Goal: Share content

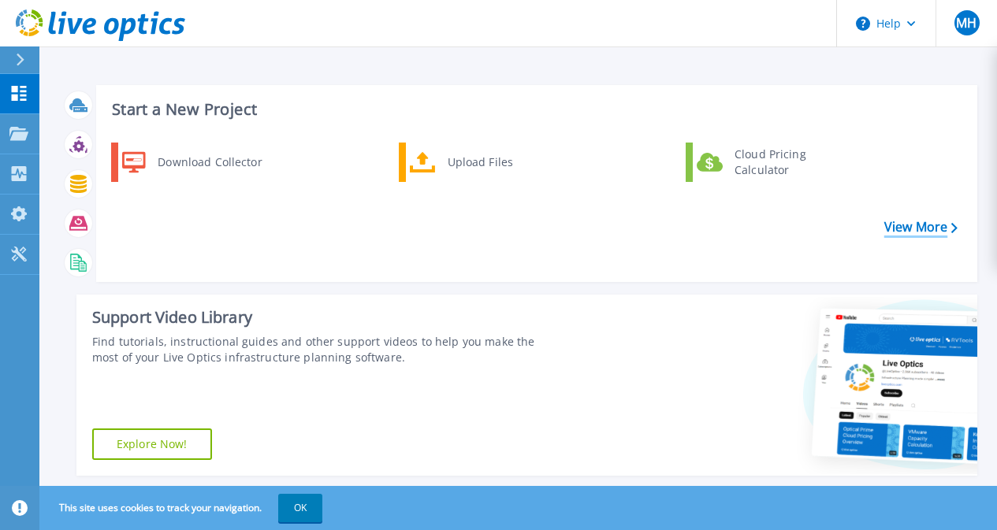
click at [936, 232] on link "View More" at bounding box center [920, 227] width 73 height 15
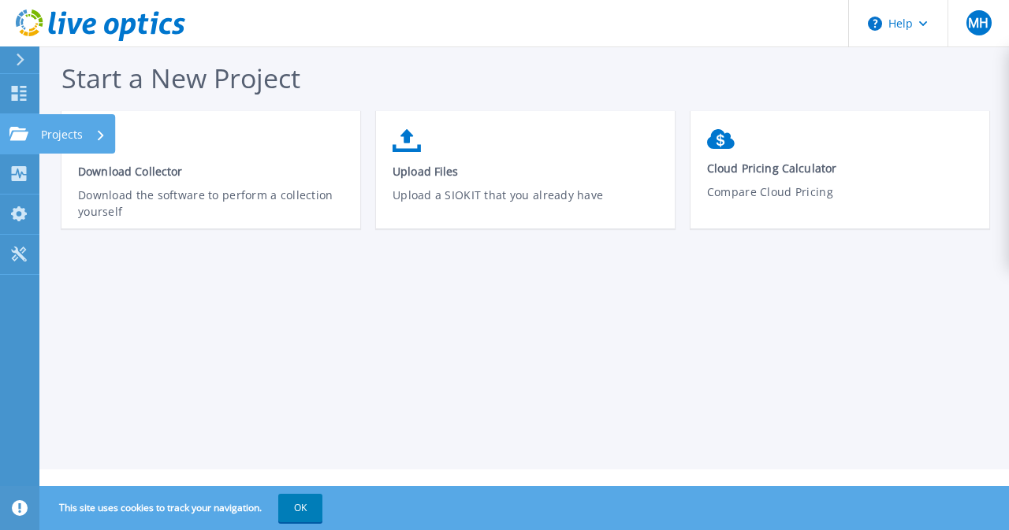
click at [16, 143] on link "Projects Projects" at bounding box center [19, 134] width 39 height 40
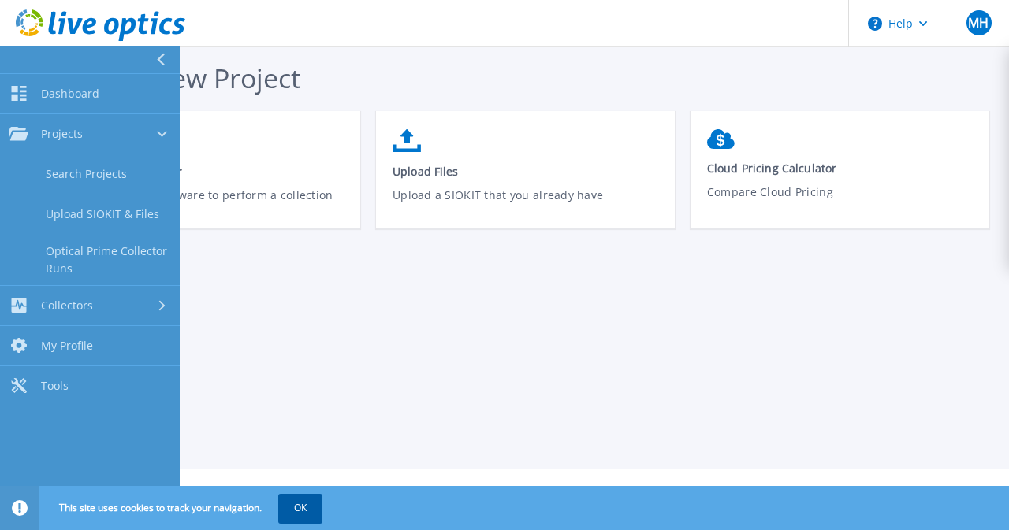
click at [311, 504] on button "OK" at bounding box center [300, 508] width 44 height 28
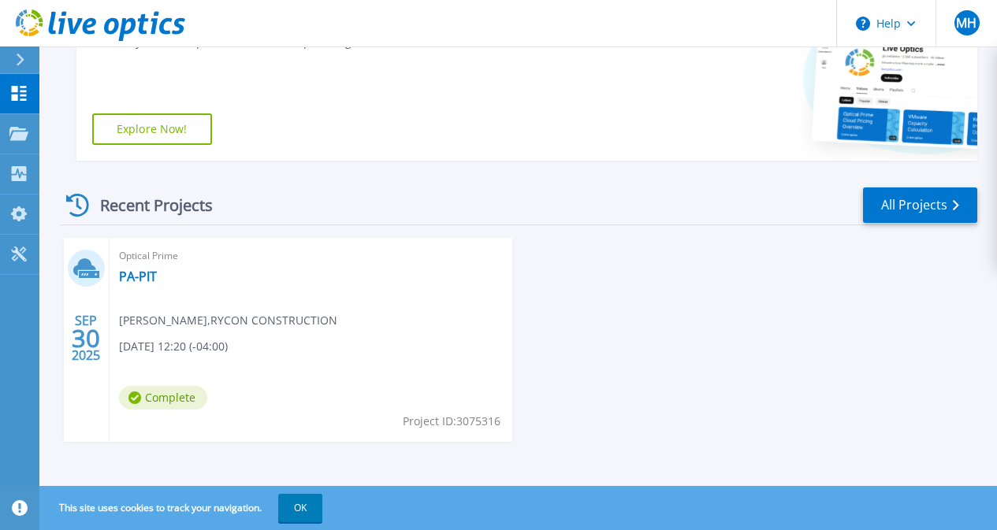
scroll to position [318, 0]
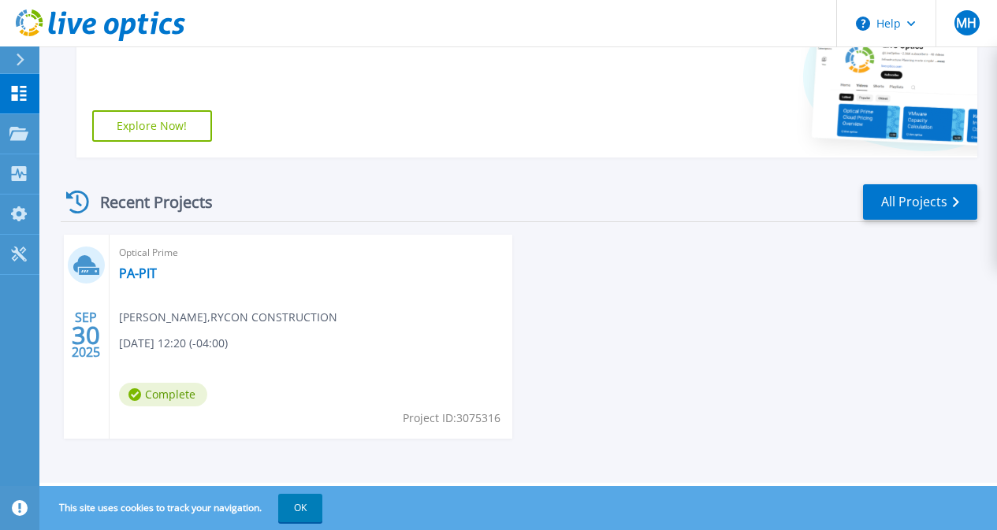
click at [159, 296] on div "Optical Prime PA-PIT Mark Himmel , RYCON CONSTRUCTION 09/30/2025, 12:20 (-04:00…" at bounding box center [312, 337] width 404 height 204
click at [286, 402] on div "Optical Prime PA-PIT Mark Himmel , RYCON CONSTRUCTION 09/30/2025, 12:20 (-04:00…" at bounding box center [312, 337] width 404 height 204
click at [178, 294] on div "Optical Prime PA-PIT Mark Himmel , RYCON CONSTRUCTION 09/30/2025, 12:20 (-04:00…" at bounding box center [312, 337] width 404 height 204
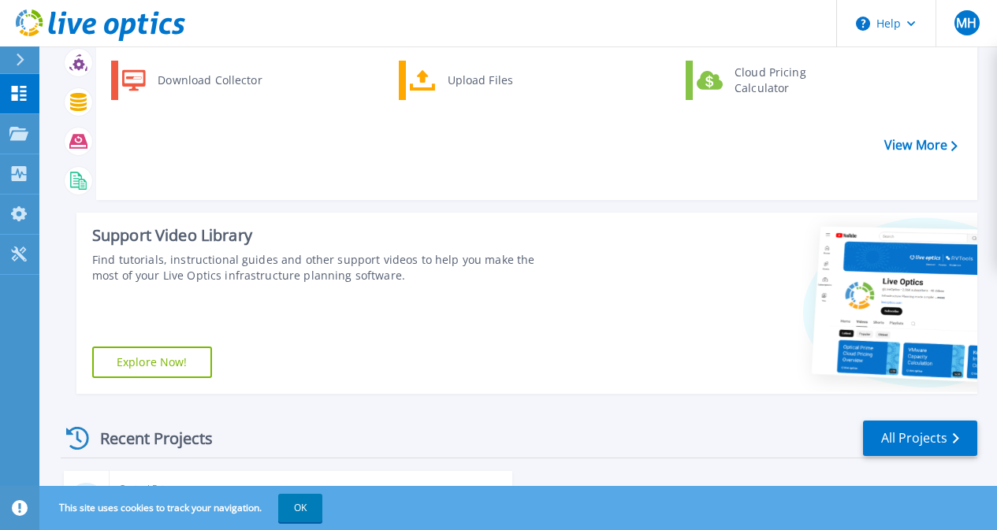
scroll to position [0, 0]
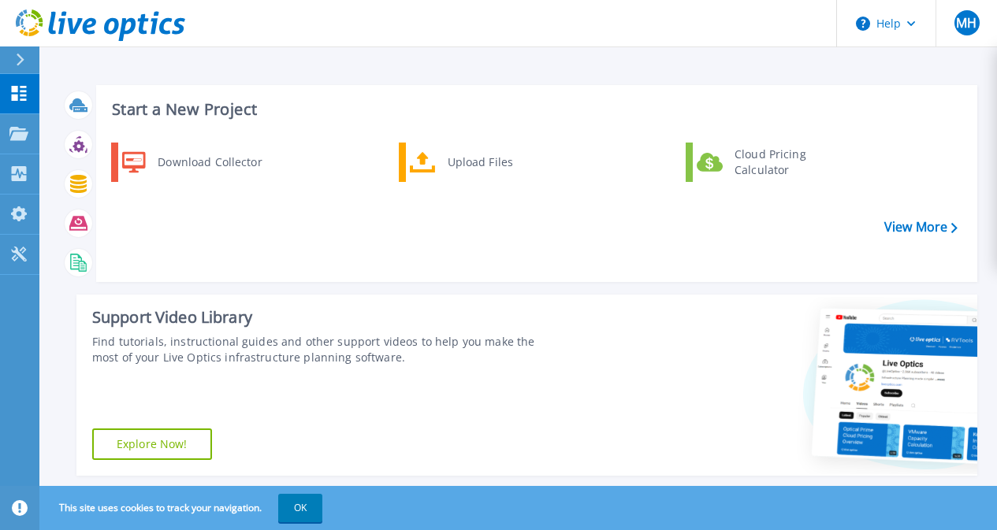
click at [14, 343] on div "Dashboard Dashboard Projects Projects Search Projects Upload SIOKIT & Files Opt…" at bounding box center [19, 303] width 39 height 458
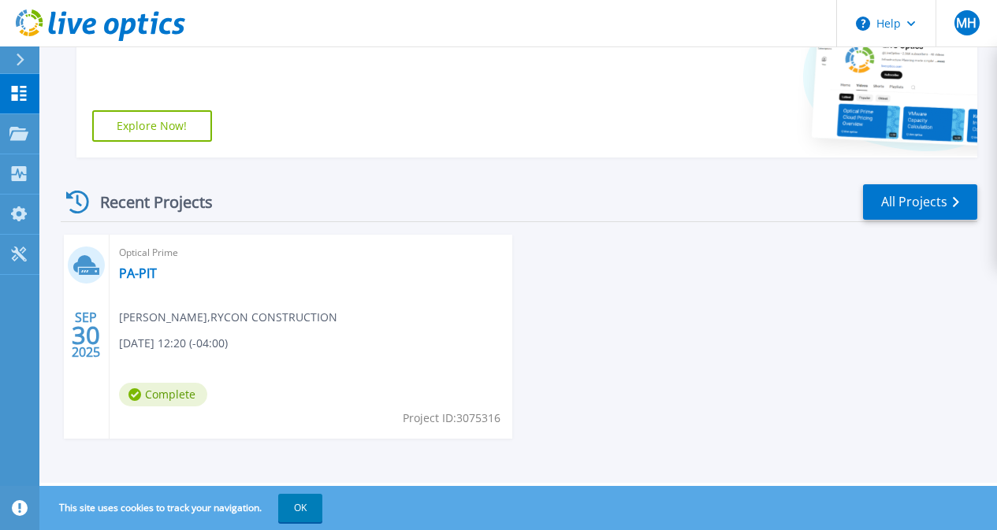
click at [239, 311] on span "Mark Himmel , RYCON CONSTRUCTION" at bounding box center [228, 317] width 218 height 17
click at [91, 274] on icon at bounding box center [89, 271] width 20 height 7
click at [91, 344] on div "SEP 30 2025" at bounding box center [86, 336] width 30 height 58
click at [149, 283] on div "Optical Prime PA-PIT Mark Himmel , RYCON CONSTRUCTION 09/30/2025, 12:20 (-04:00…" at bounding box center [312, 337] width 404 height 204
click at [192, 358] on div "Optical Prime PA-PIT Mark Himmel , RYCON CONSTRUCTION 09/30/2025, 12:20 (-04:00…" at bounding box center [312, 337] width 404 height 204
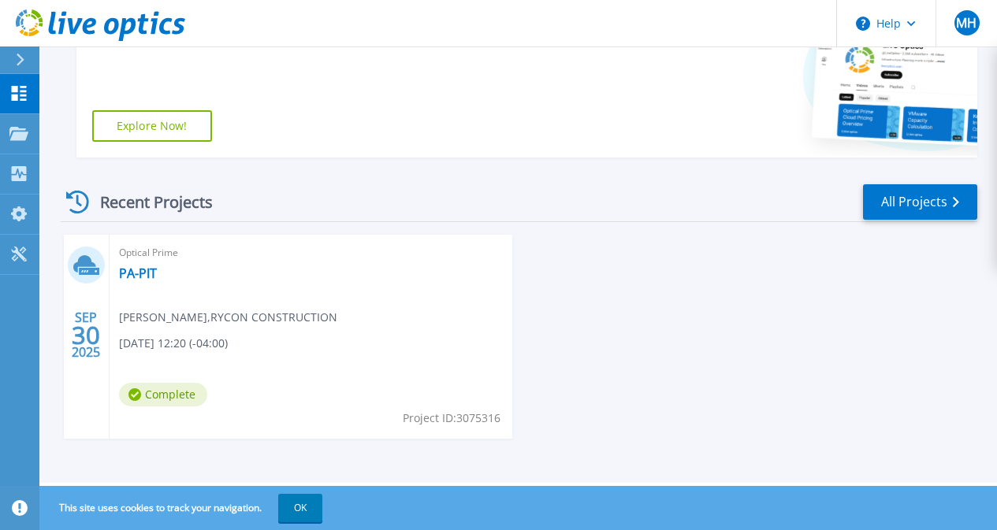
click at [335, 325] on div "Optical Prime PA-PIT Mark Himmel , RYCON CONSTRUCTION 09/30/2025, 12:20 (-04:00…" at bounding box center [312, 337] width 404 height 204
click at [961, 199] on link "All Projects" at bounding box center [920, 201] width 114 height 35
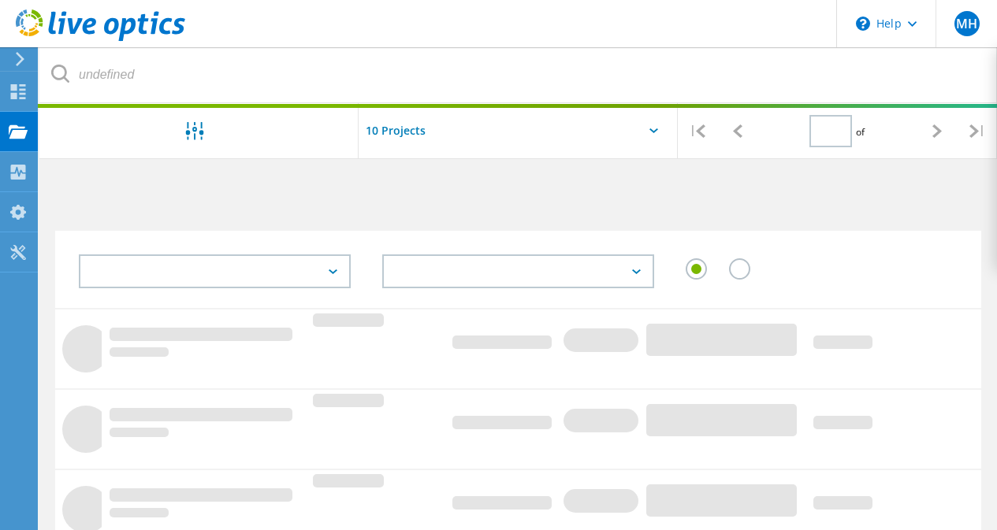
type input "1"
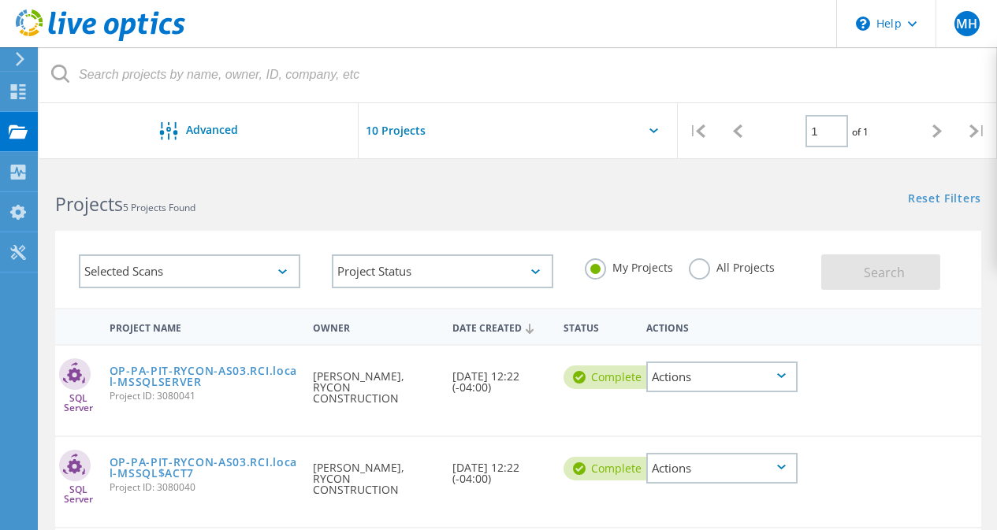
scroll to position [279, 0]
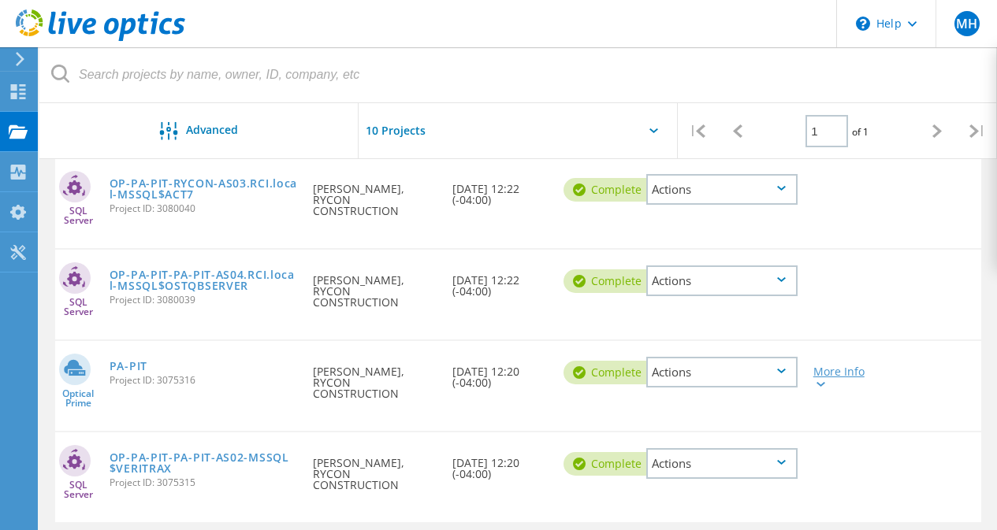
click at [825, 355] on div "More Info" at bounding box center [843, 372] width 74 height 63
click at [822, 377] on lo-svg-helper at bounding box center [819, 383] width 12 height 13
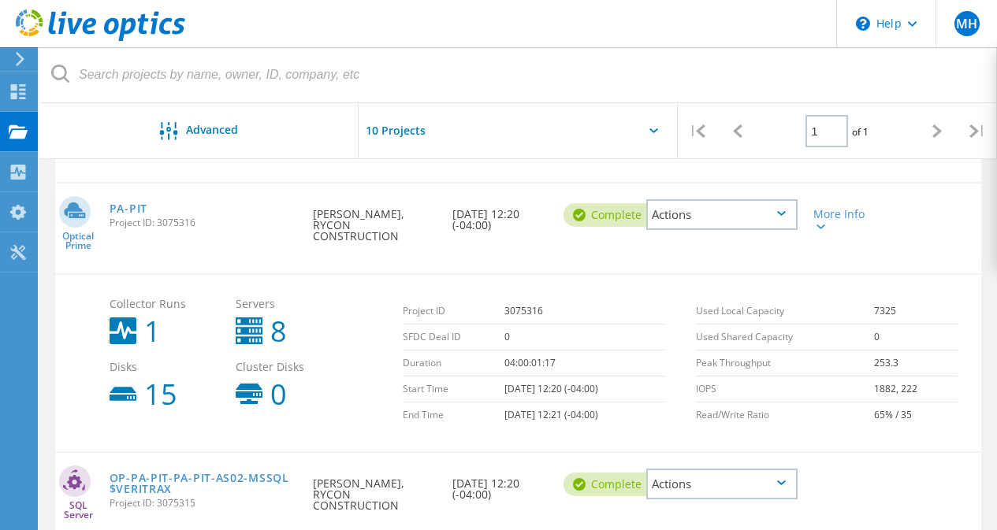
scroll to position [358, 0]
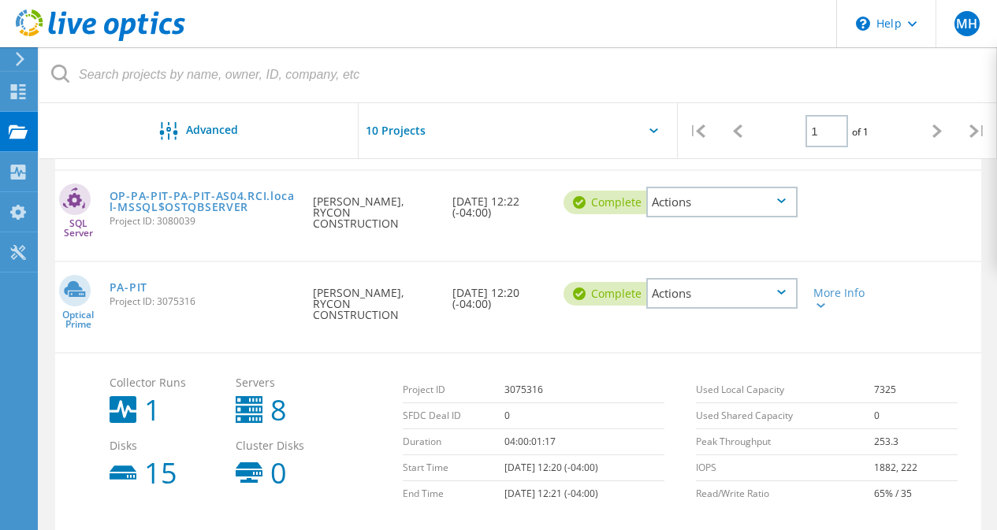
click at [253, 396] on use at bounding box center [249, 409] width 27 height 27
click at [92, 377] on div "Collector Runs 1 Servers 8 Disks 15 Cluster Disks 0 Project ID 3075316 SFDC Dea…" at bounding box center [518, 441] width 926 height 178
drag, startPoint x: 118, startPoint y: 449, endPoint x: 117, endPoint y: 277, distance: 171.8
click at [120, 443] on div "Collector Runs 1 Servers 8 Disks 15 Cluster Disks 0 Project ID 3075316 SFDC Dea…" at bounding box center [542, 442] width 880 height 145
click at [132, 282] on link "PA-PIT" at bounding box center [129, 287] width 38 height 11
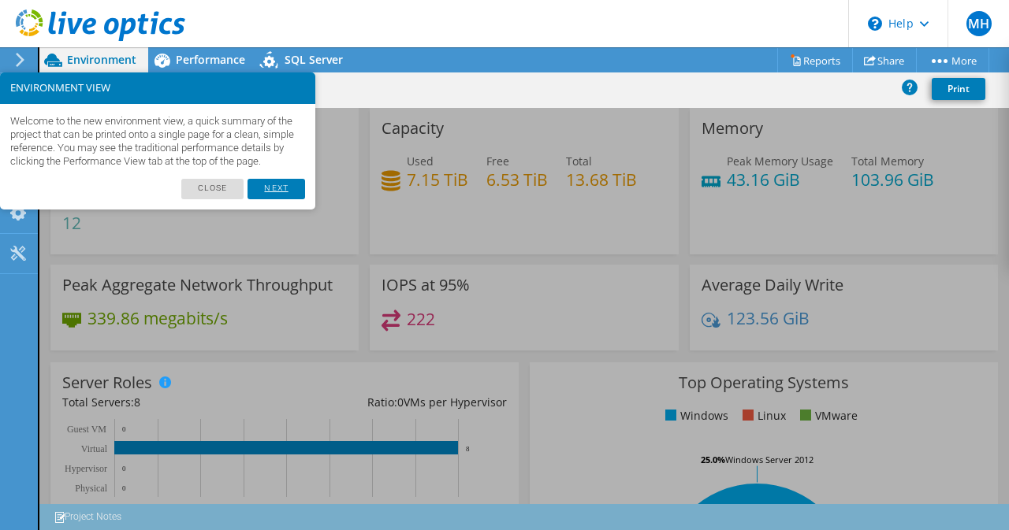
click at [273, 197] on link "Next" at bounding box center [276, 189] width 57 height 20
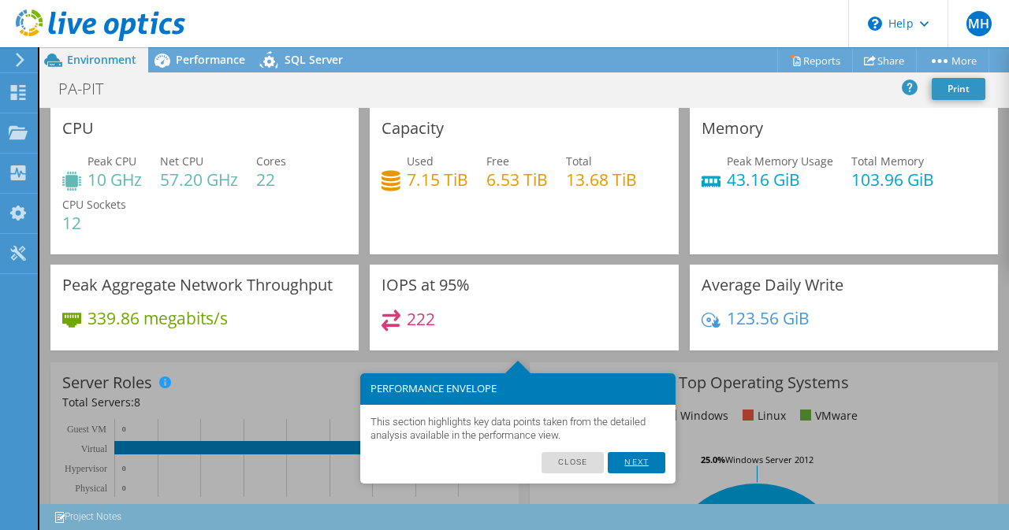
click at [635, 463] on link "Next" at bounding box center [636, 462] width 57 height 20
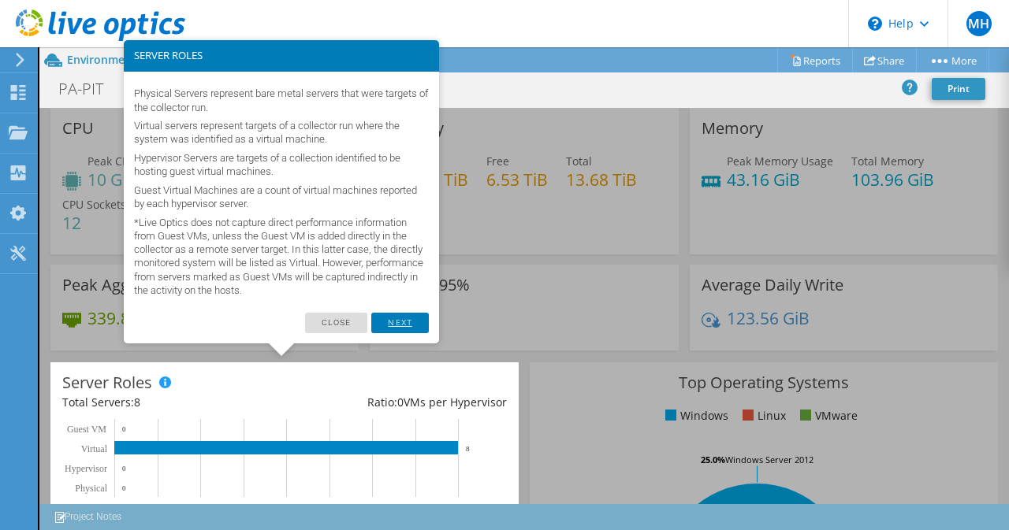
click at [390, 326] on link "Next" at bounding box center [399, 323] width 57 height 20
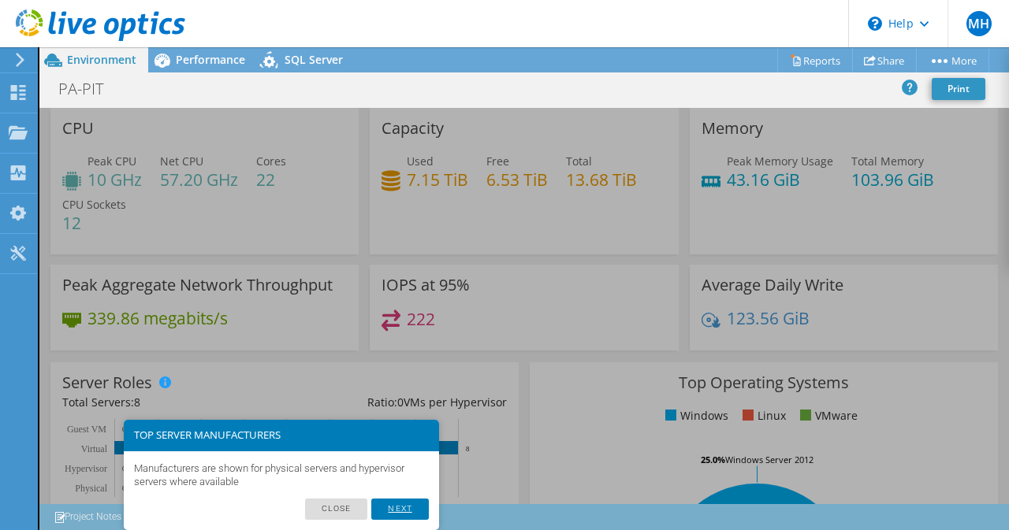
click at [404, 505] on link "Next" at bounding box center [399, 509] width 57 height 20
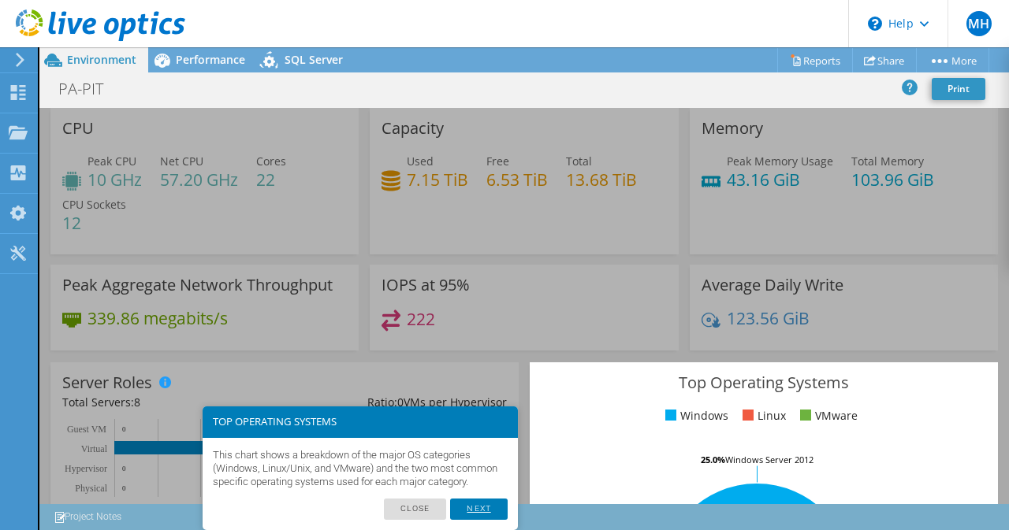
click at [482, 507] on link "Next" at bounding box center [478, 509] width 57 height 20
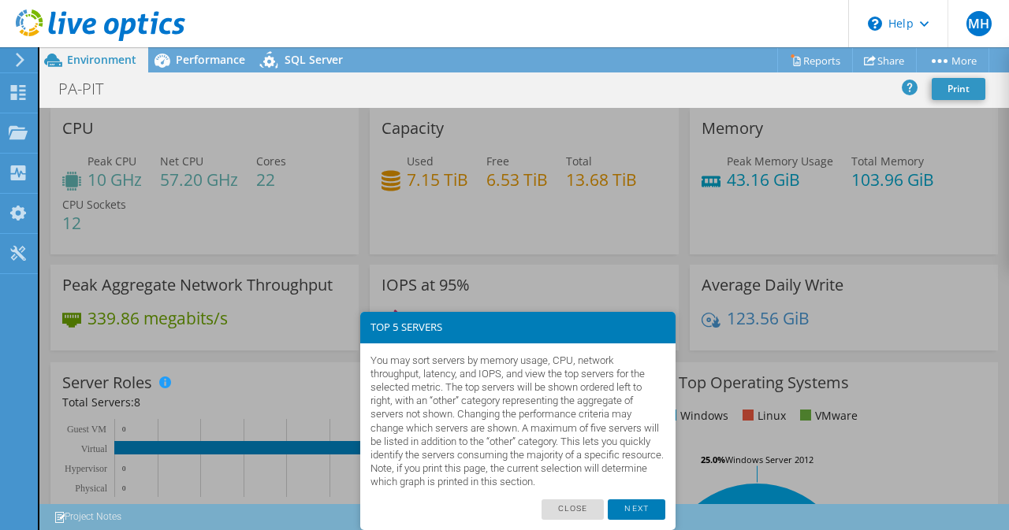
scroll to position [565, 0]
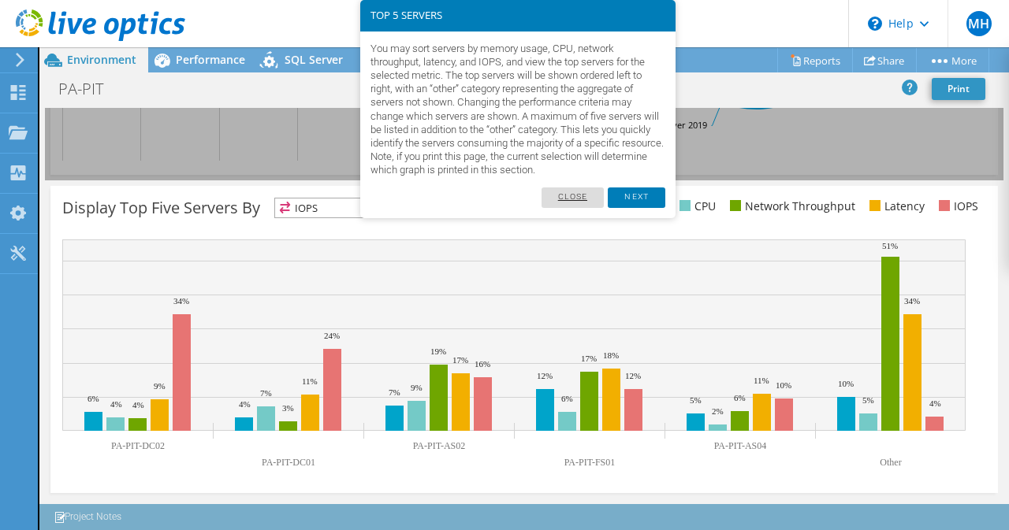
click at [578, 201] on link "Close" at bounding box center [573, 198] width 63 height 20
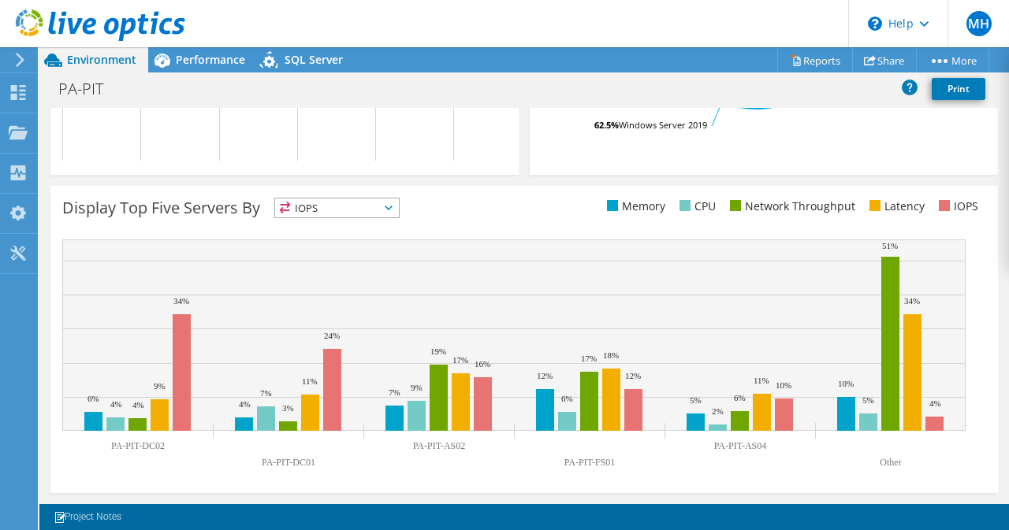
scroll to position [486, 0]
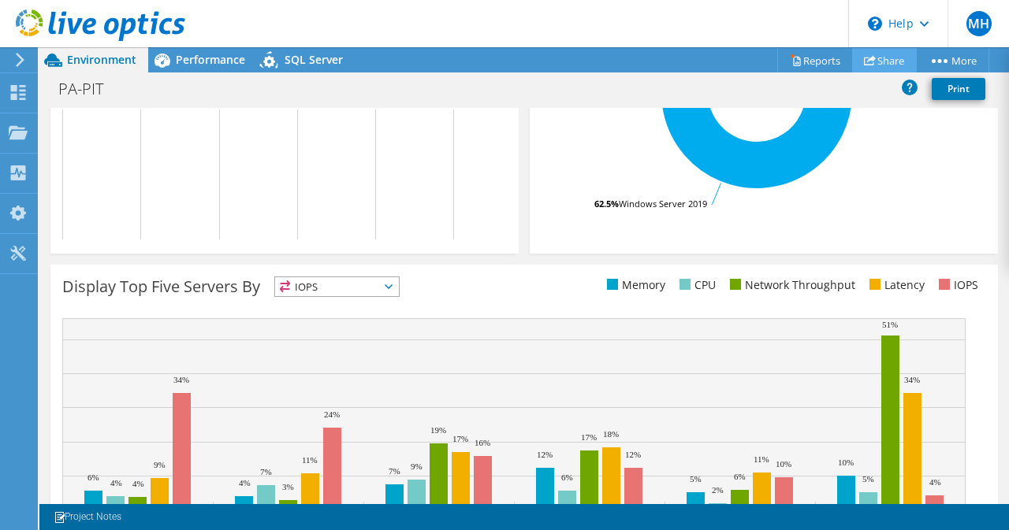
click at [880, 64] on link "Share" at bounding box center [884, 60] width 65 height 24
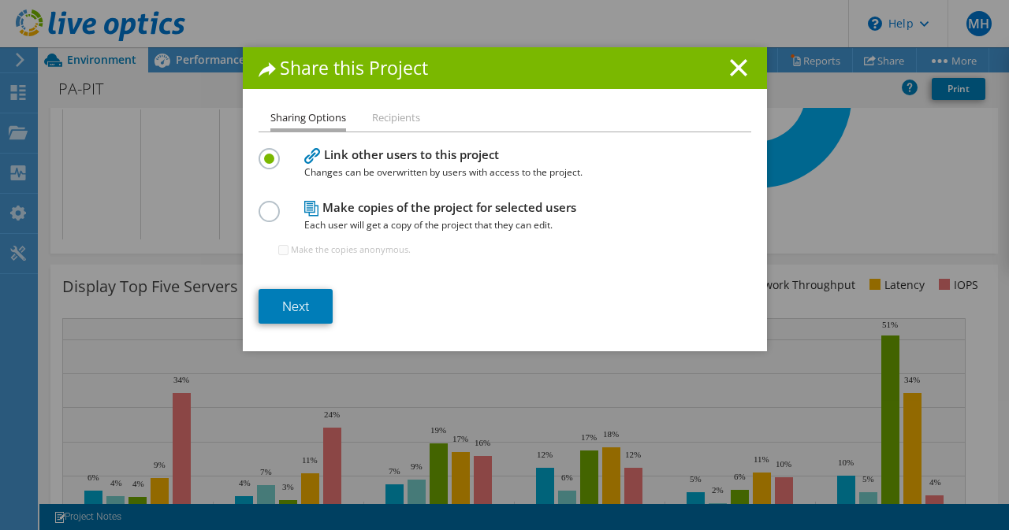
click at [259, 205] on label at bounding box center [273, 203] width 28 height 4
click at [0, 0] on input "radio" at bounding box center [0, 0] width 0 height 0
click at [385, 120] on li "Recipients" at bounding box center [396, 119] width 48 height 20
click at [291, 300] on link "Next" at bounding box center [296, 306] width 74 height 35
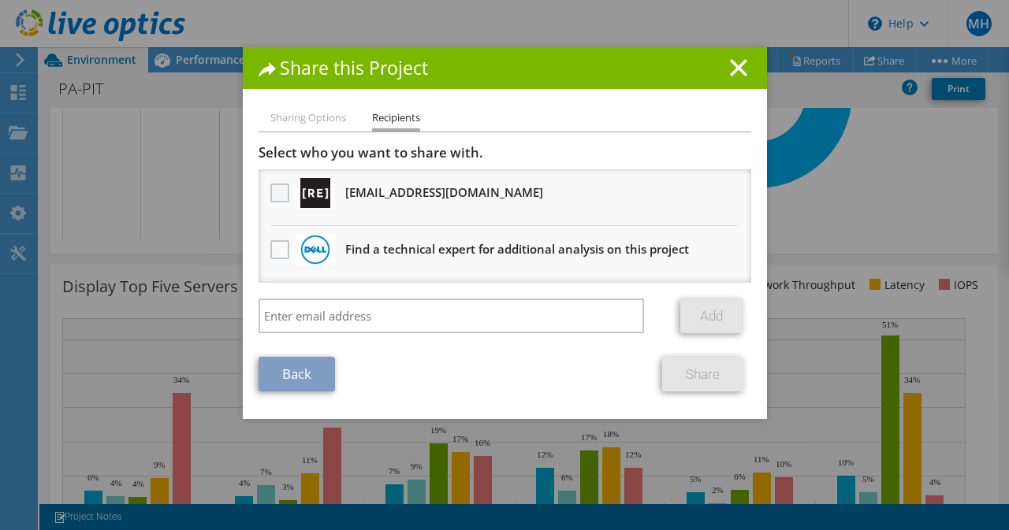
click at [274, 195] on label at bounding box center [281, 193] width 23 height 19
click at [0, 0] on input "checkbox" at bounding box center [0, 0] width 0 height 0
click at [704, 378] on link "Share" at bounding box center [702, 374] width 81 height 35
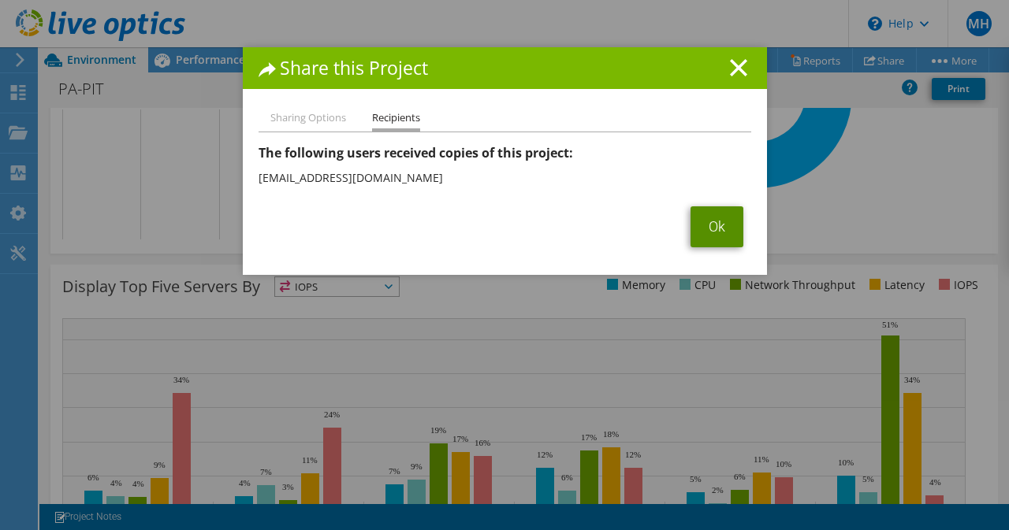
click at [719, 229] on link "Ok" at bounding box center [716, 227] width 53 height 41
